Goal: Transaction & Acquisition: Purchase product/service

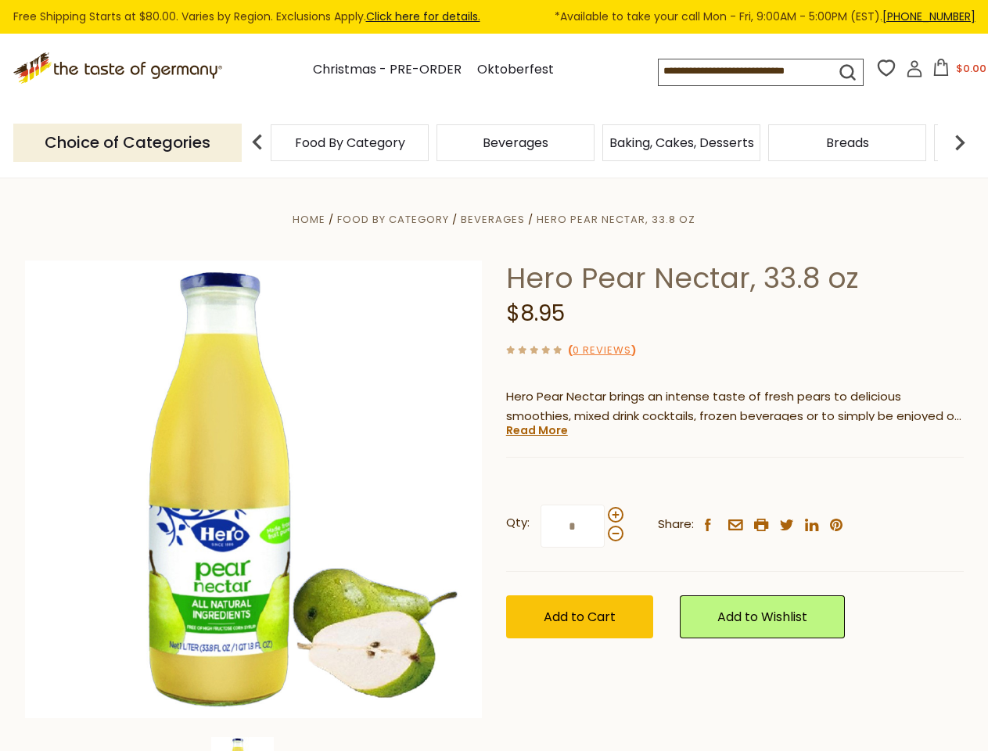
click at [493, 375] on div "Home Food By Category [GEOGRAPHIC_DATA] Hero Pear Nectar, 33.8 oz Hero Pear Nec…" at bounding box center [494, 511] width 962 height 602
click at [749, 72] on input at bounding box center [733, 70] width 149 height 22
click at [956, 72] on button "$0.00" at bounding box center [959, 70] width 66 height 23
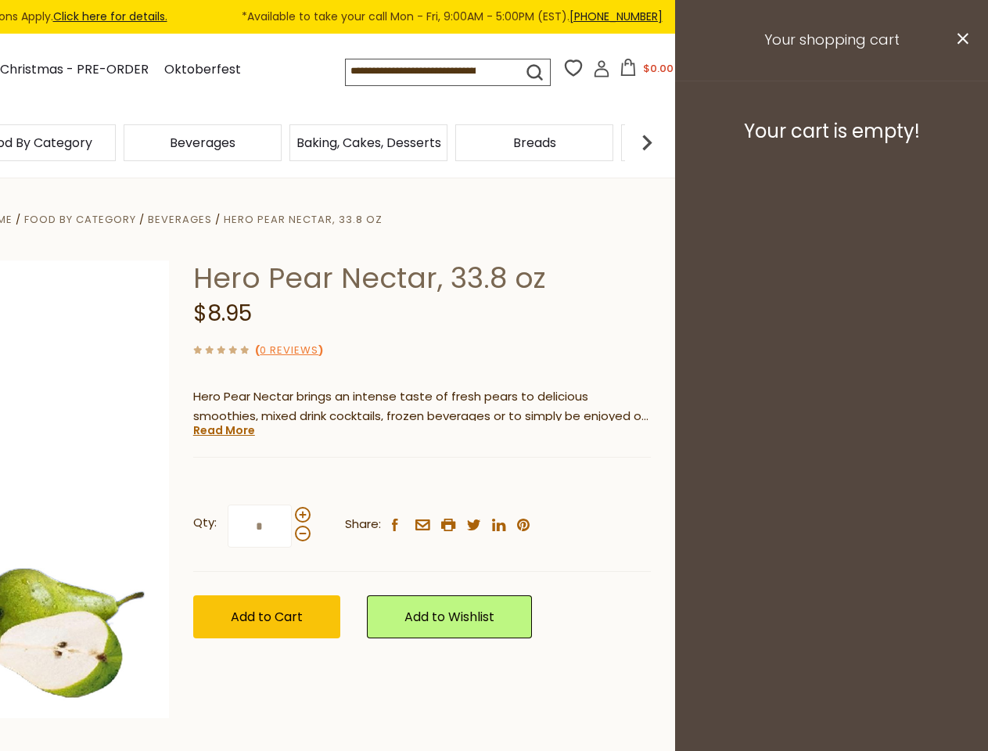
click at [285, 142] on div "Beverages" at bounding box center [203, 142] width 166 height 37
click at [662, 142] on img at bounding box center [646, 142] width 31 height 31
click at [493, 465] on div "Hero Pear Nectar, 33.8 oz $8.95 ( 0 Reviews ) Hero Pear Nectar brings an intens…" at bounding box center [422, 466] width 458 height 413
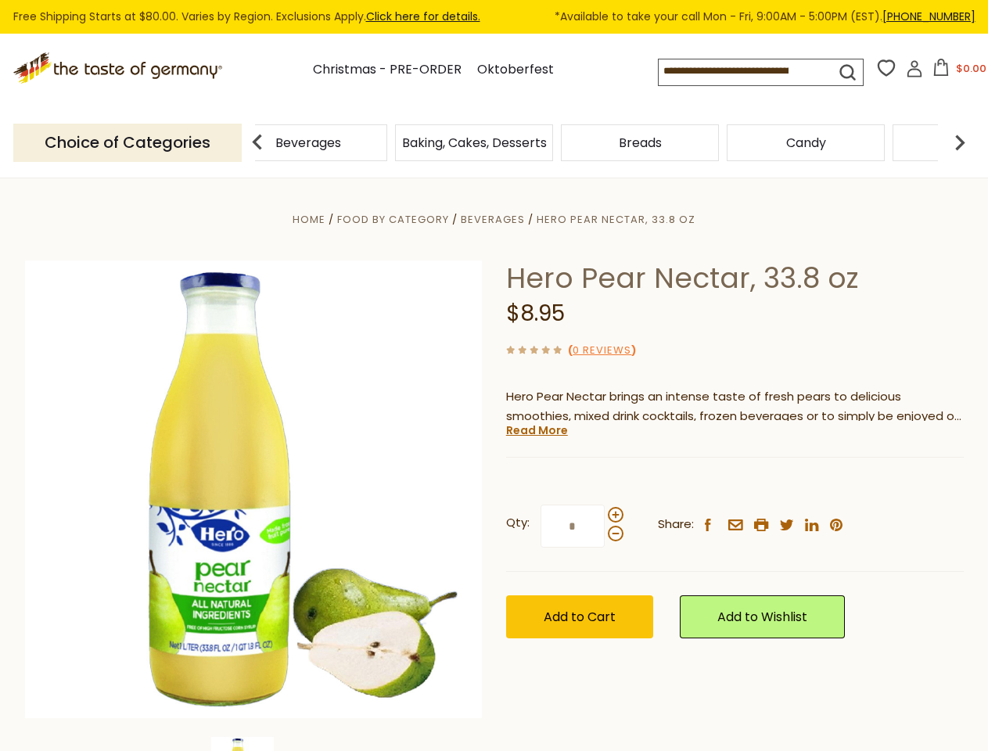
click at [536, 430] on link "Read More" at bounding box center [537, 430] width 62 height 16
